Goal: Task Accomplishment & Management: Manage account settings

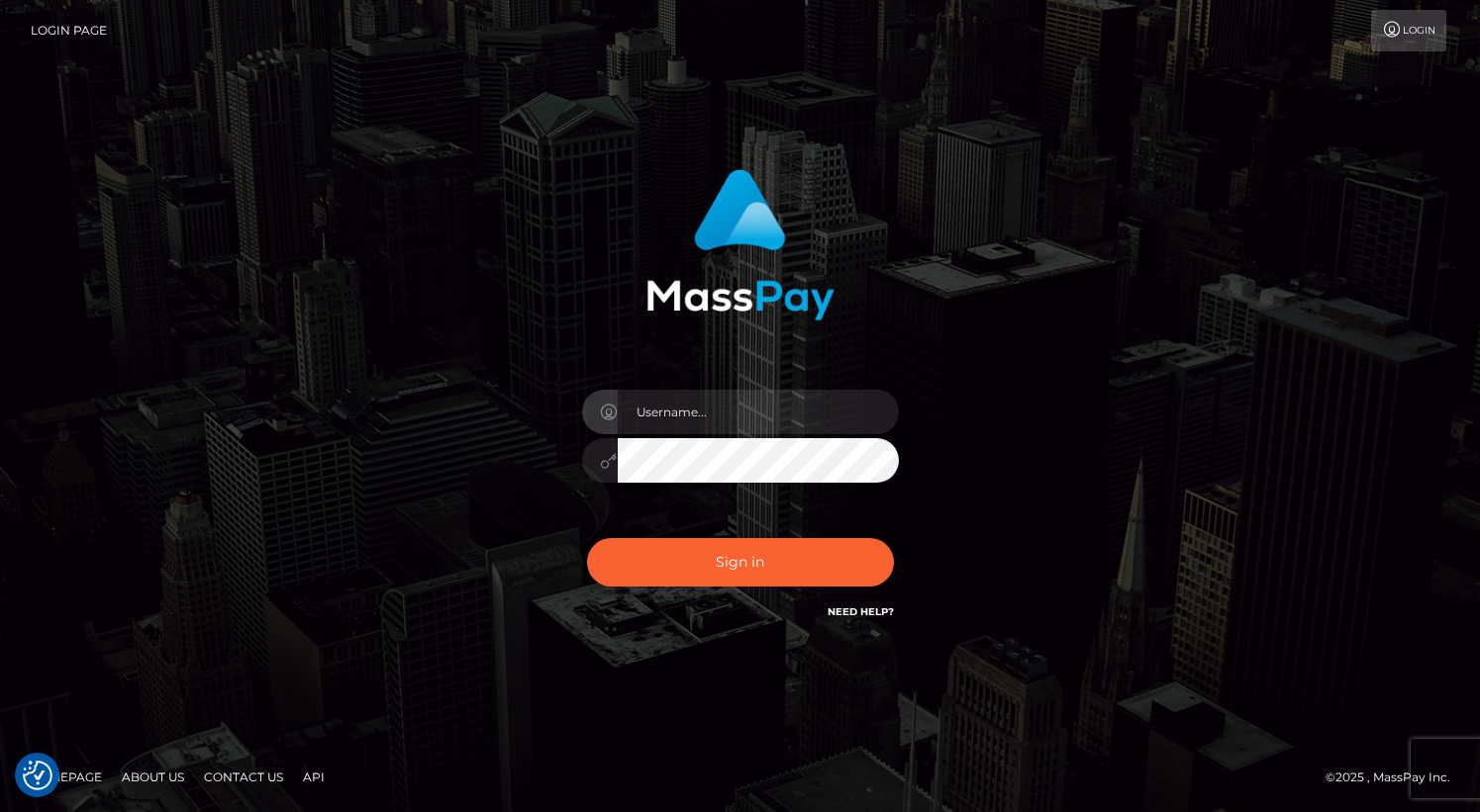
checkbox input "true"
type input "Lou Jacobée"
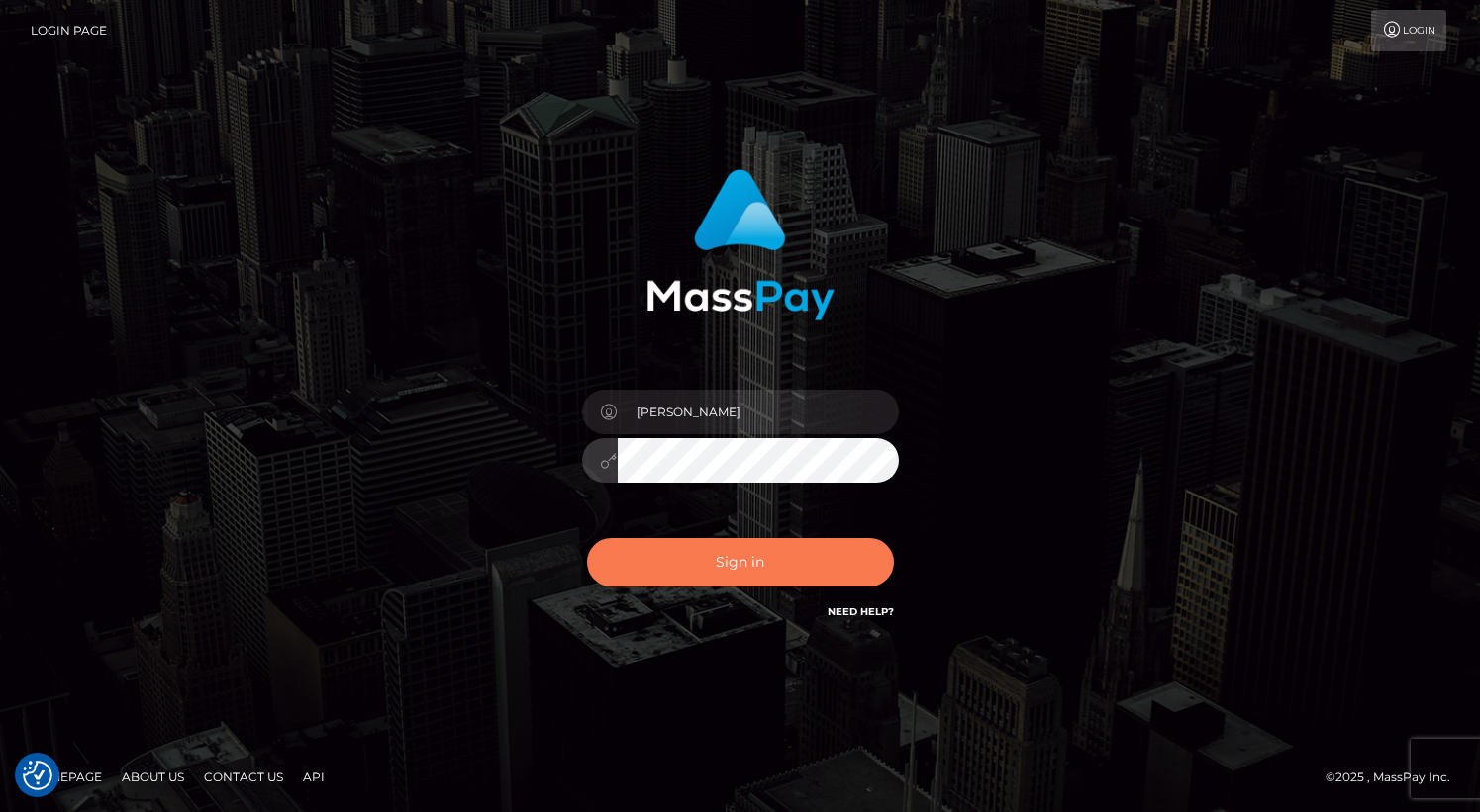
click at [690, 576] on button "Sign in" at bounding box center [740, 562] width 307 height 49
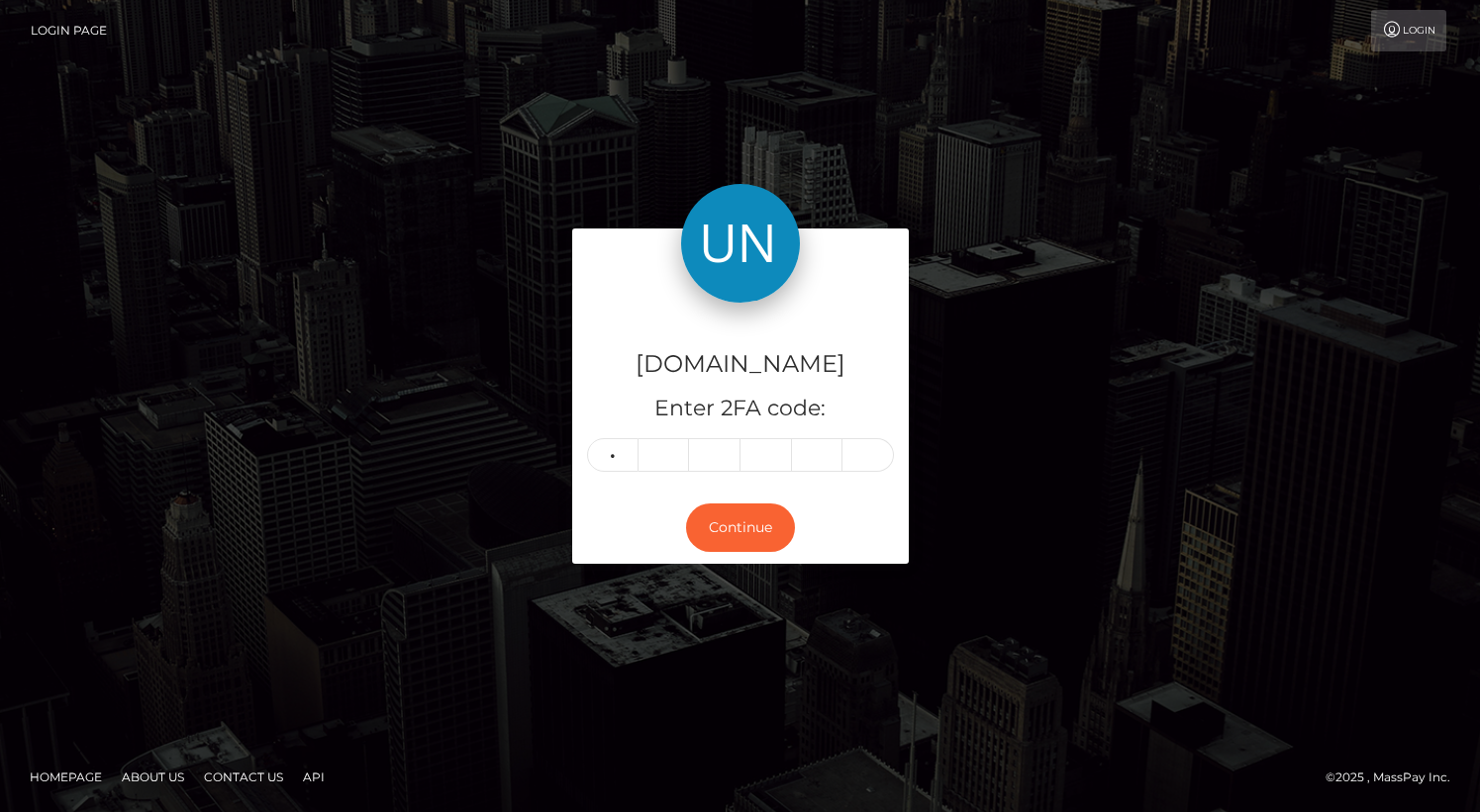
type input "1"
type input "9"
type input "6"
type input "7"
type input "3"
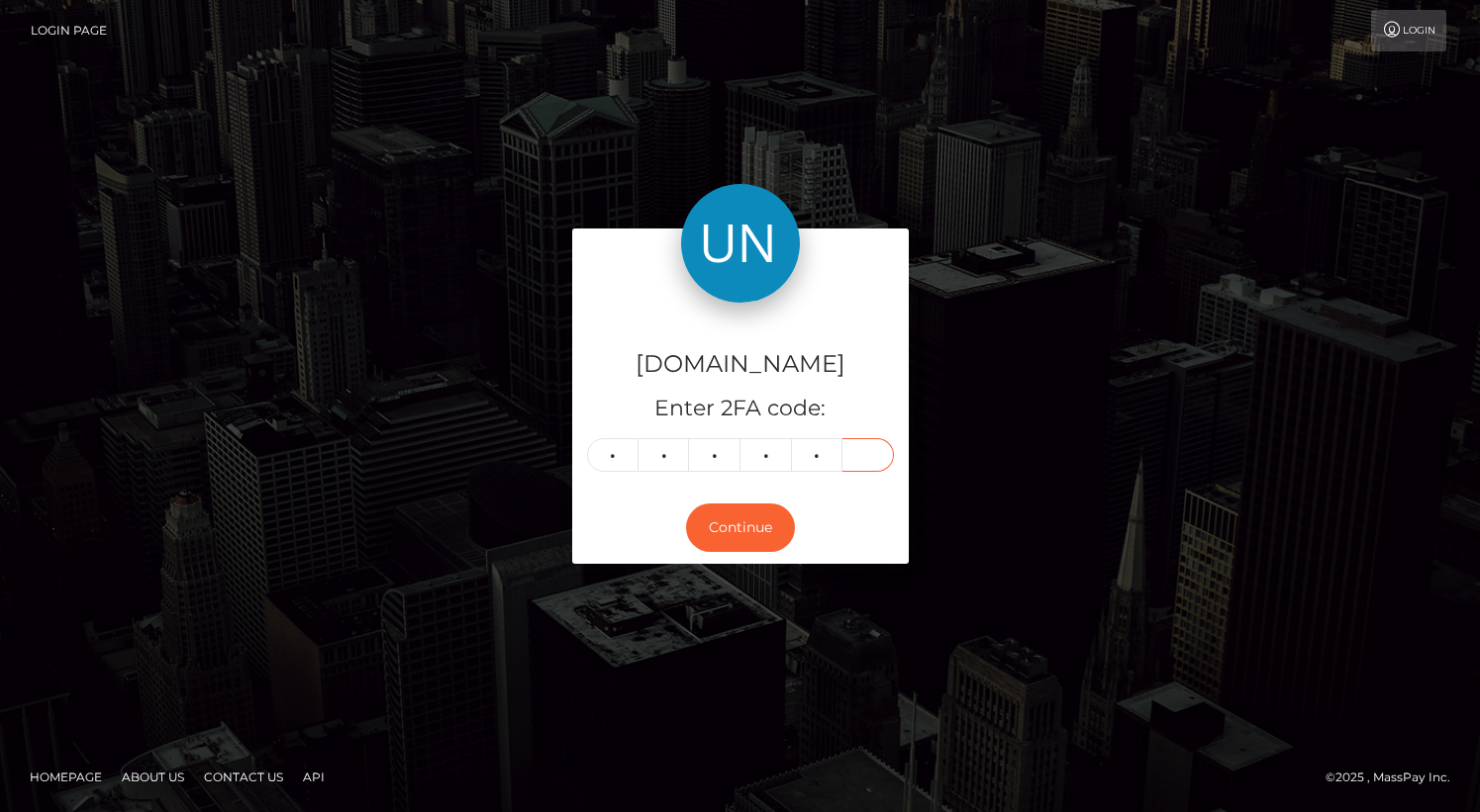
type input "1"
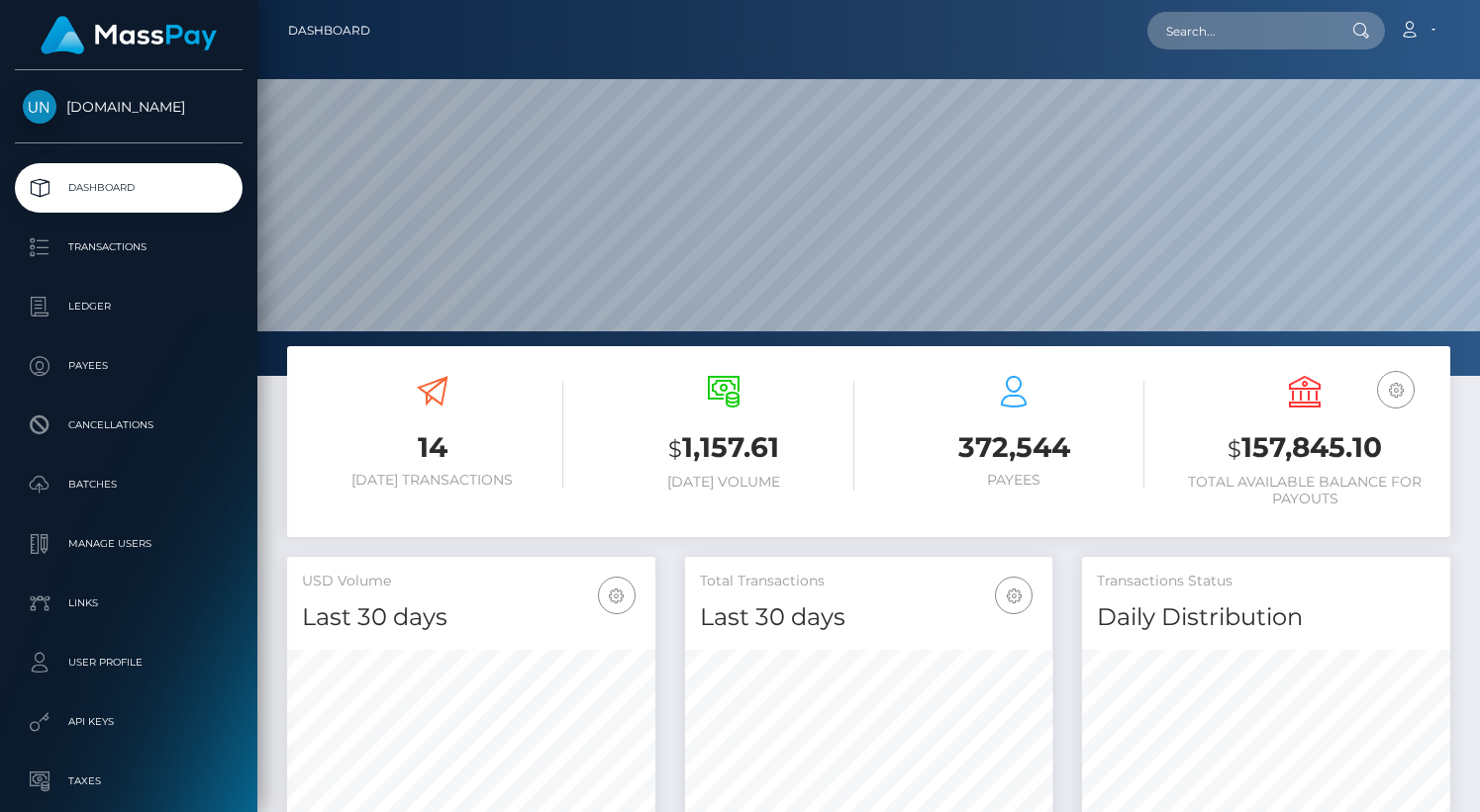
scroll to position [350, 367]
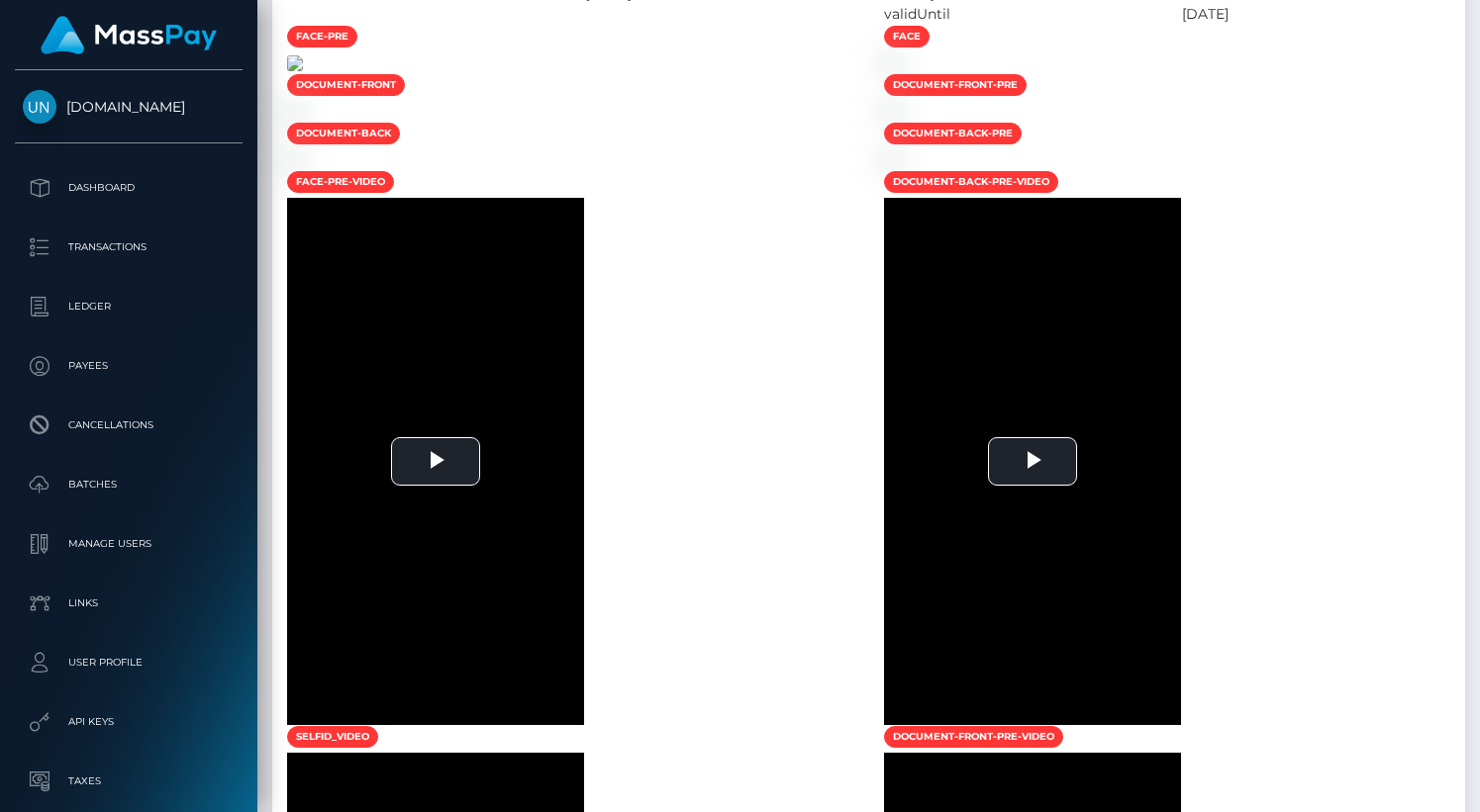
scroll to position [1140, 0]
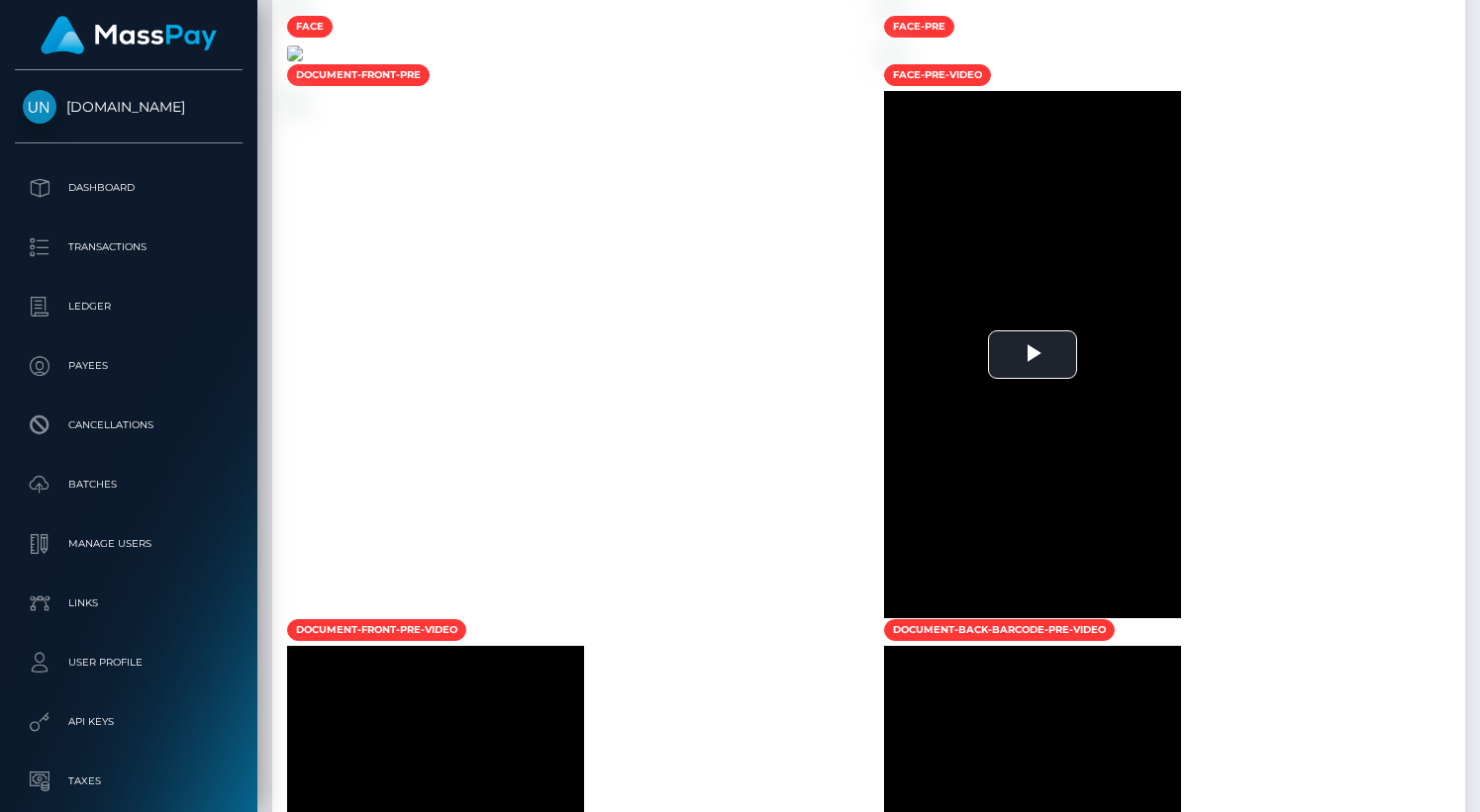
scroll to position [1468, 0]
